Goal: Transaction & Acquisition: Purchase product/service

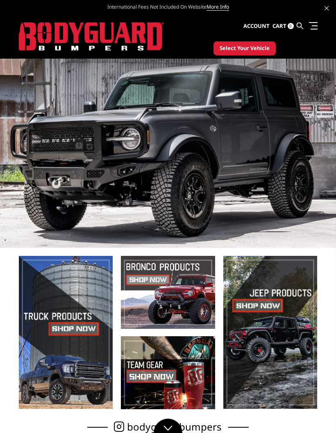
click at [269, 49] on span "Select Your Vehicle" at bounding box center [245, 48] width 50 height 8
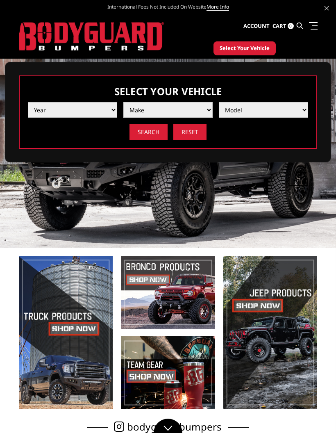
click at [48, 113] on select "Year 2025 2024 2023 2022 2021 2020 2019 2018 2017 2016 2015 2014 2013 2012 2011…" at bounding box center [72, 110] width 89 height 16
select select "yr_2023"
click at [205, 110] on select "Make Chevrolet Ford GMC Ram Toyota" at bounding box center [167, 110] width 89 height 16
select select "mk_ford"
click at [257, 118] on select "Model F150 F150 Raptor F250 / F350 F450 F550" at bounding box center [263, 110] width 89 height 16
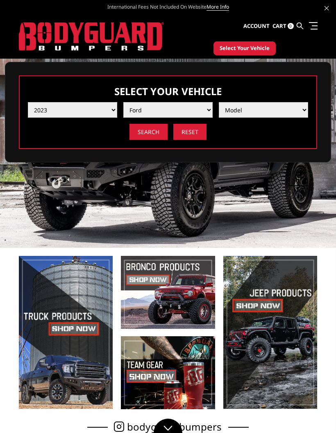
select select "md_f150-raptor"
click at [150, 131] on input "Search" at bounding box center [149, 132] width 38 height 16
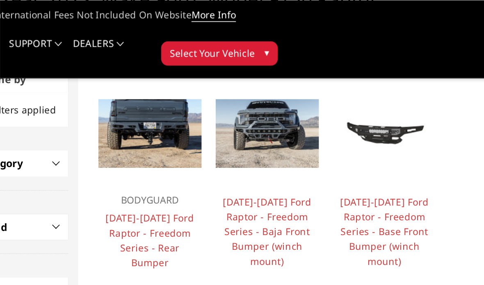
scroll to position [65, 0]
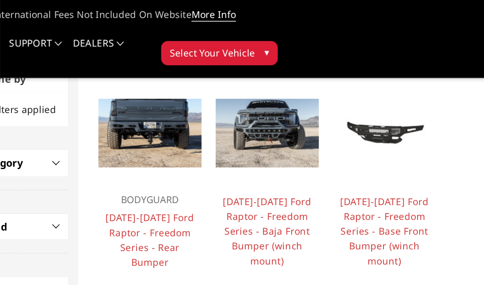
click at [303, 86] on img at bounding box center [334, 81] width 63 height 42
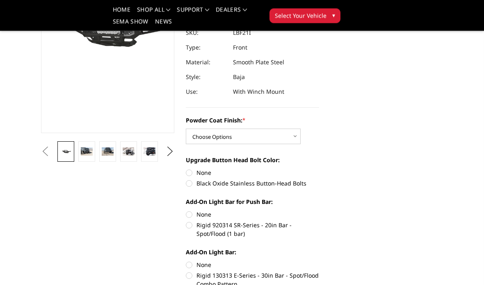
scroll to position [163, 0]
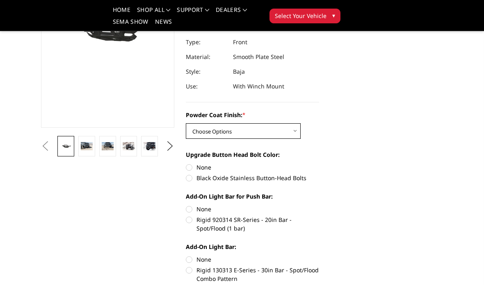
click at [294, 129] on select "Choose Options Bare Metal Texture Black Powder Coat" at bounding box center [243, 131] width 115 height 16
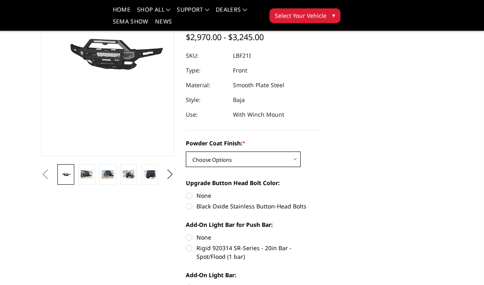
scroll to position [135, 0]
click at [89, 178] on img at bounding box center [87, 175] width 12 height 8
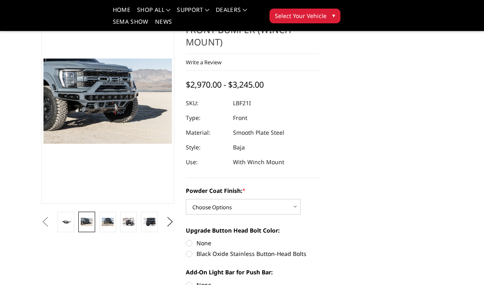
scroll to position [77, 0]
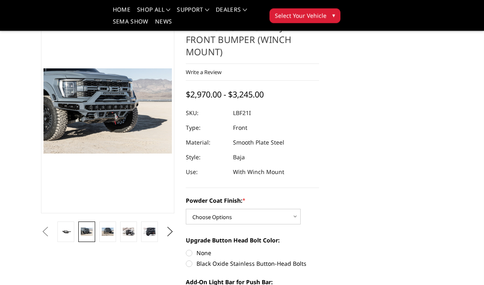
click at [112, 230] on img at bounding box center [108, 232] width 12 height 8
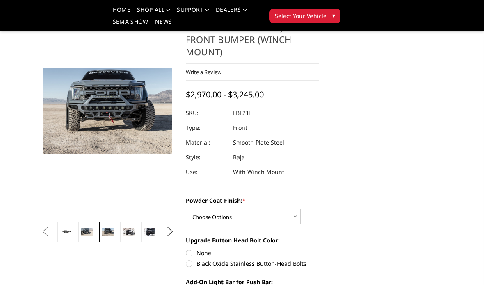
click at [131, 232] on img at bounding box center [129, 232] width 12 height 8
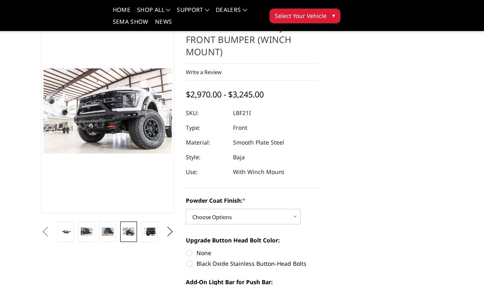
click at [153, 238] on link at bounding box center [149, 232] width 17 height 20
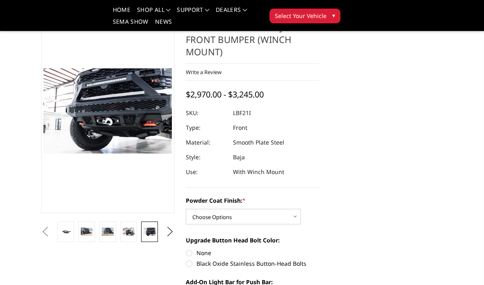
click at [84, 233] on img at bounding box center [87, 232] width 12 height 8
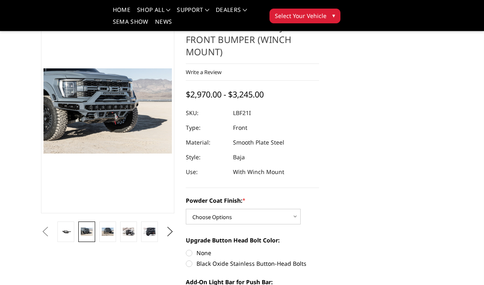
click at [70, 242] on link at bounding box center [65, 232] width 17 height 20
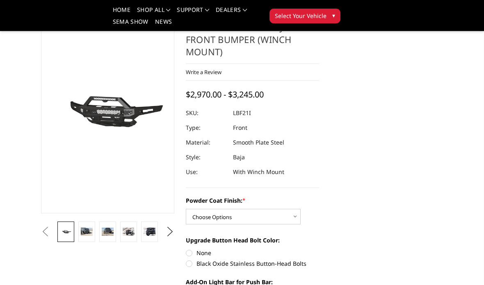
click at [85, 241] on link at bounding box center [86, 232] width 17 height 20
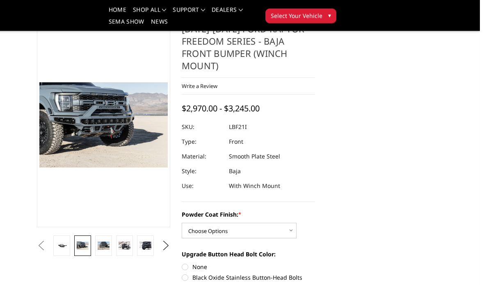
scroll to position [46, 0]
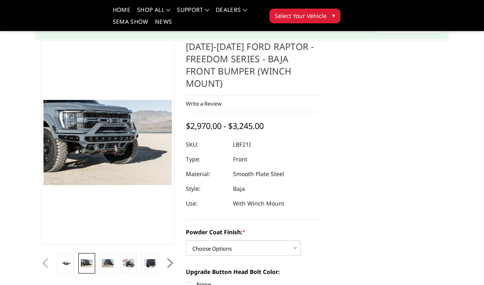
click at [51, 259] on button "Previous" at bounding box center [45, 263] width 12 height 12
click at [51, 261] on button "Previous" at bounding box center [45, 263] width 12 height 12
click at [51, 269] on button "Previous" at bounding box center [45, 263] width 12 height 12
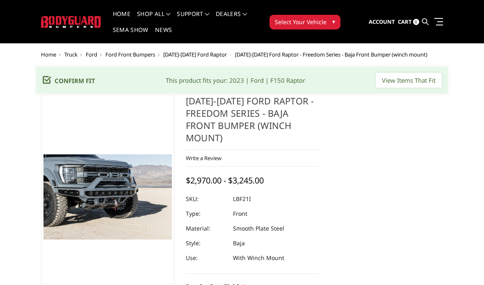
scroll to position [0, 0]
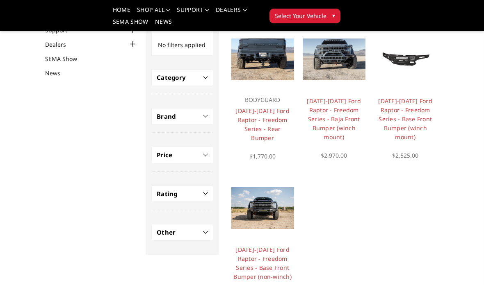
scroll to position [87, 0]
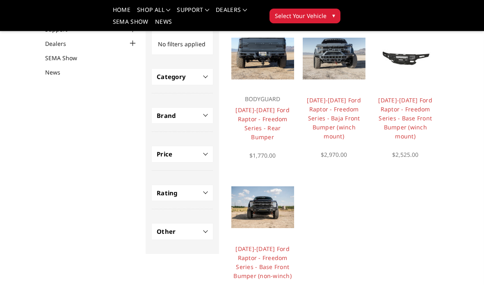
click at [415, 73] on img at bounding box center [405, 58] width 63 height 29
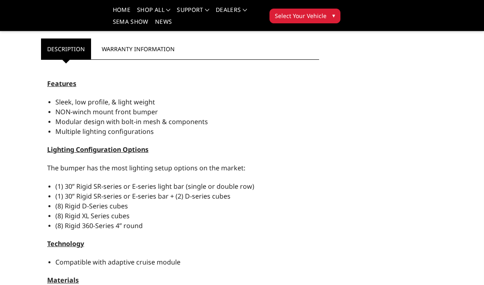
scroll to position [469, 0]
click at [53, 149] on span "Lighting Configuration Options" at bounding box center [97, 149] width 101 height 9
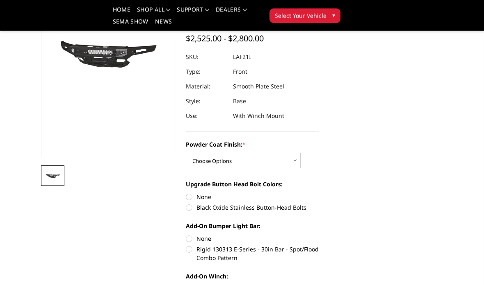
scroll to position [134, 0]
click at [280, 165] on select "Choose Options Bare Metal Texture Black Powder Coat" at bounding box center [243, 161] width 115 height 16
select select "2769"
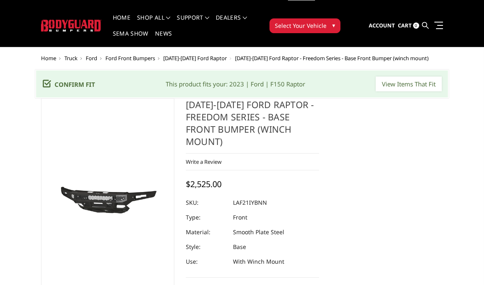
scroll to position [0, 0]
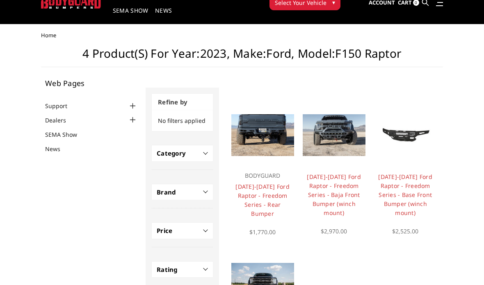
scroll to position [35, 0]
click at [266, 129] on img at bounding box center [262, 135] width 63 height 42
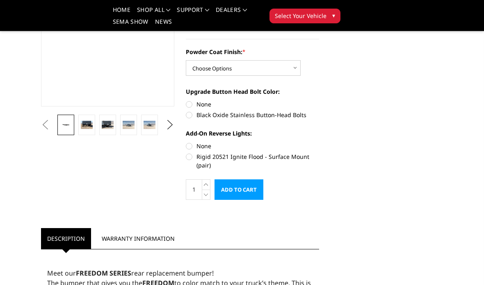
scroll to position [174, 0]
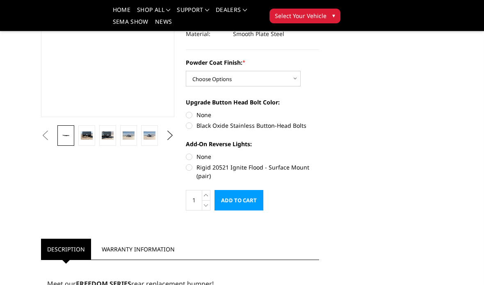
click at [90, 139] on img at bounding box center [87, 136] width 12 height 8
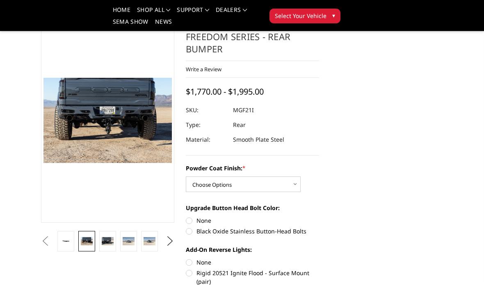
scroll to position [67, 0]
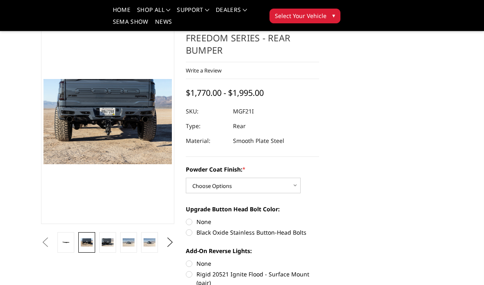
click at [120, 248] on link at bounding box center [128, 242] width 17 height 20
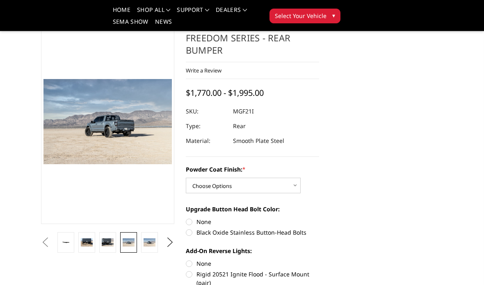
click at [148, 245] on img at bounding box center [149, 243] width 12 height 8
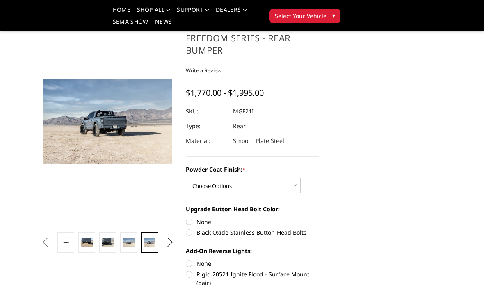
click at [157, 248] on link at bounding box center [149, 242] width 17 height 20
click at [173, 246] on button "Next" at bounding box center [170, 243] width 12 height 12
click at [158, 246] on link at bounding box center [149, 242] width 17 height 20
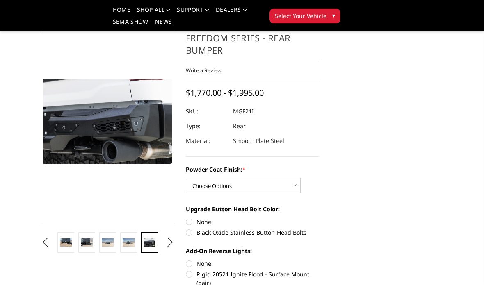
click at [278, 184] on select "Choose Options Bare Metal Texture Black Powder Coat" at bounding box center [243, 186] width 115 height 16
select select "2763"
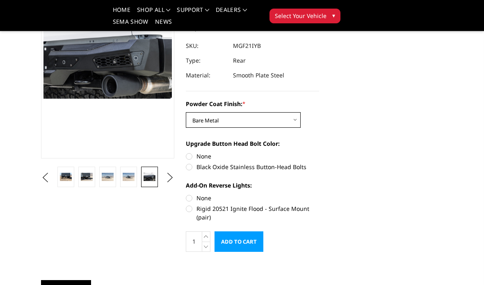
scroll to position [117, 0]
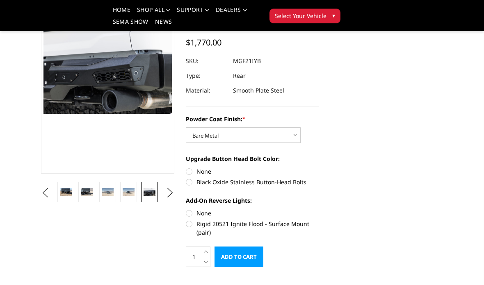
click at [300, 226] on label "Rigid 20521 Ignite Flood - Surface Mount (pair)" at bounding box center [252, 228] width 133 height 17
click at [319, 209] on input "Rigid 20521 Ignite Flood - Surface Mount (pair)" at bounding box center [319, 209] width 0 height 0
radio input "true"
click at [144, 191] on img at bounding box center [149, 192] width 12 height 8
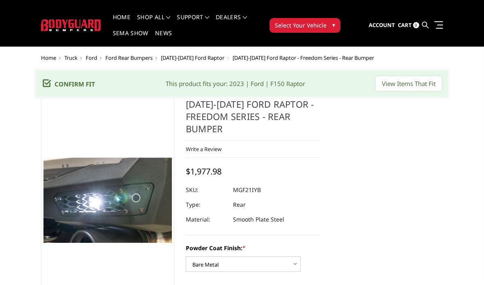
scroll to position [0, 0]
